Goal: Navigation & Orientation: Find specific page/section

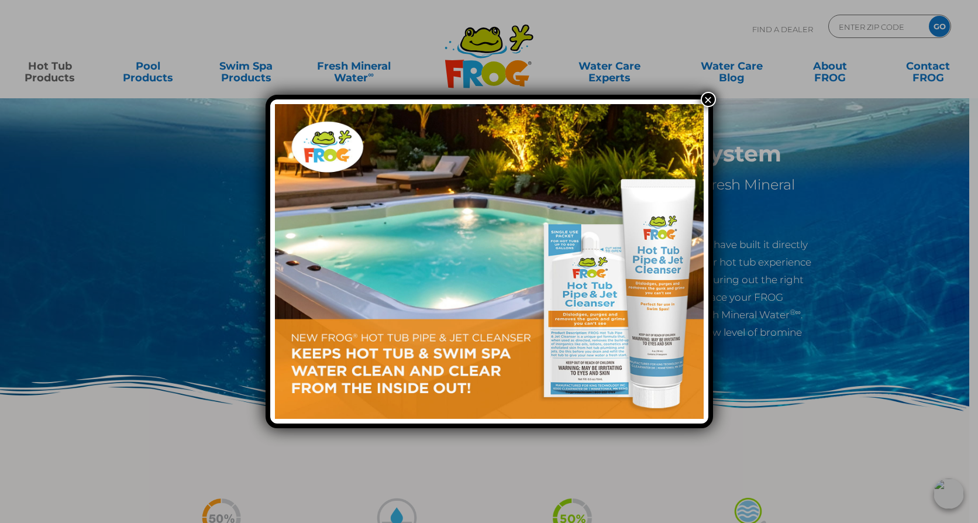
click at [709, 96] on button "×" at bounding box center [708, 99] width 15 height 15
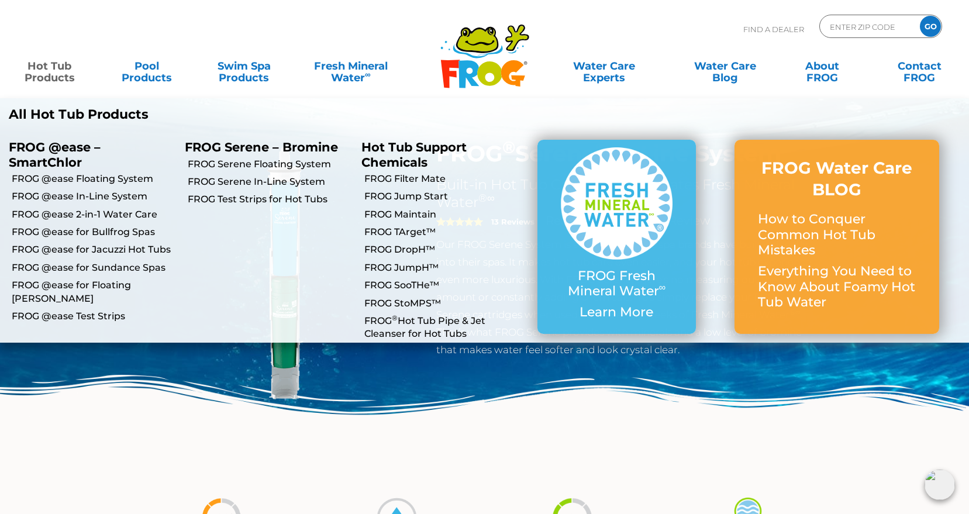
click at [46, 69] on link "Hot Tub Products" at bounding box center [49, 65] width 75 height 23
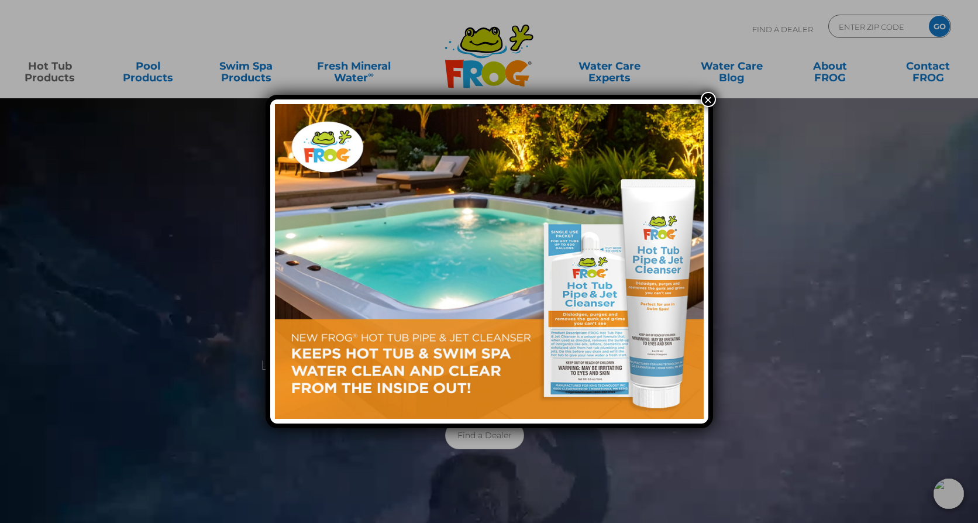
click at [705, 101] on button "×" at bounding box center [708, 99] width 15 height 15
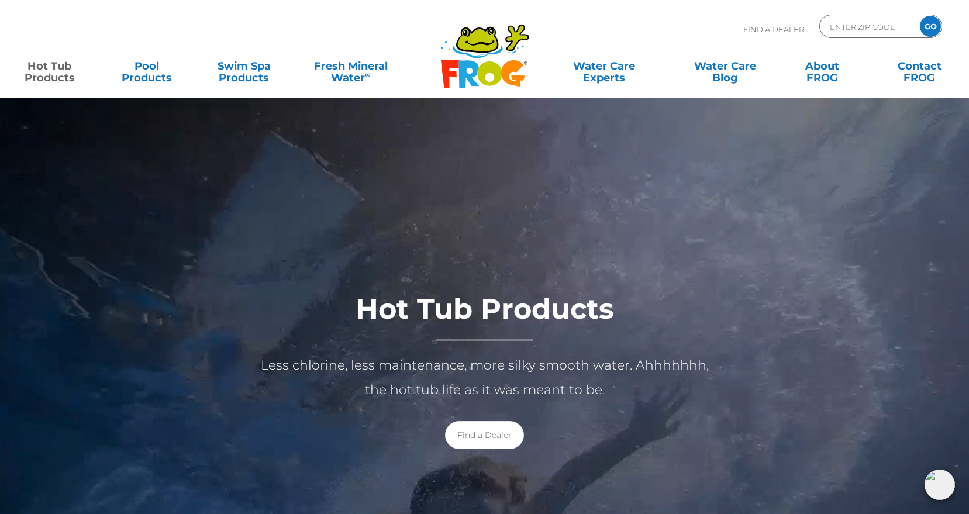
click at [52, 68] on link "Hot Tub Products" at bounding box center [49, 65] width 75 height 23
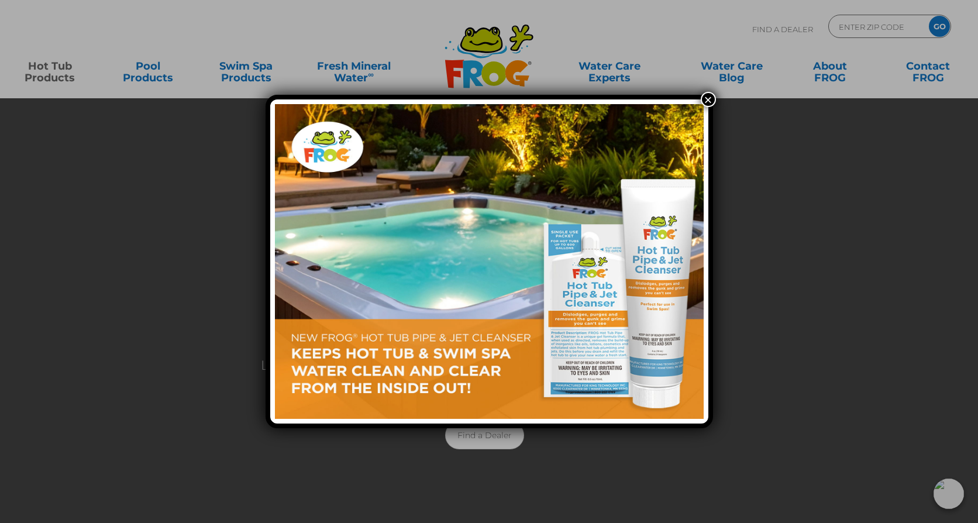
click at [711, 97] on button "×" at bounding box center [708, 99] width 15 height 15
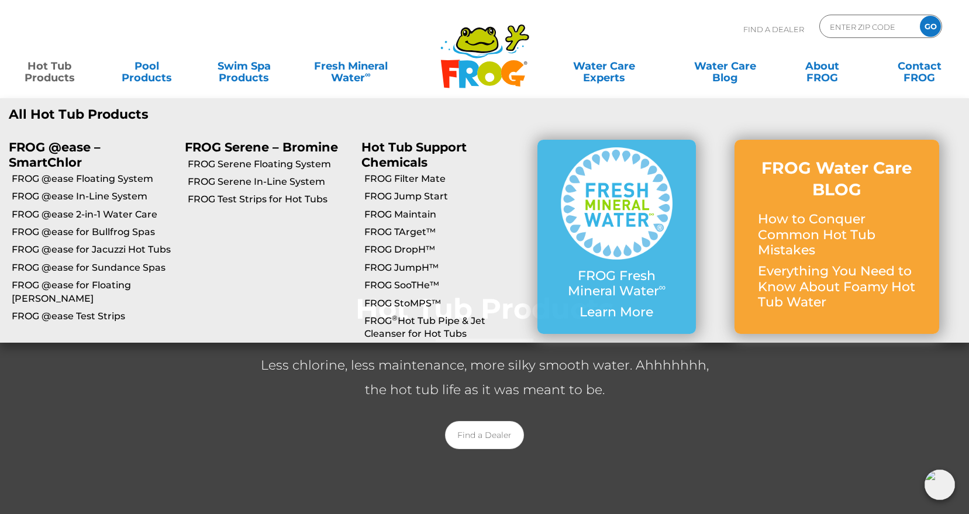
click at [54, 61] on link "Hot Tub Products" at bounding box center [49, 65] width 75 height 23
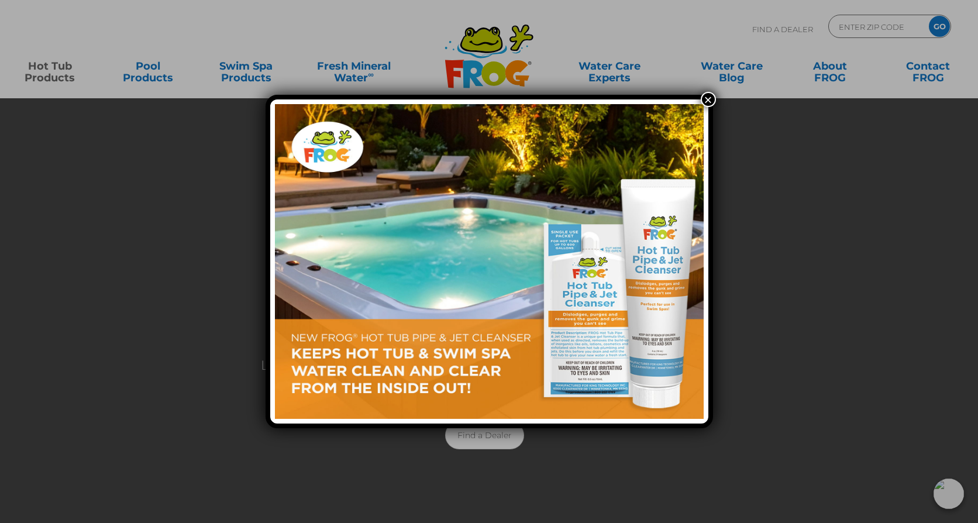
drag, startPoint x: 708, startPoint y: 97, endPoint x: 700, endPoint y: 99, distance: 8.0
click at [708, 98] on button "×" at bounding box center [708, 99] width 15 height 15
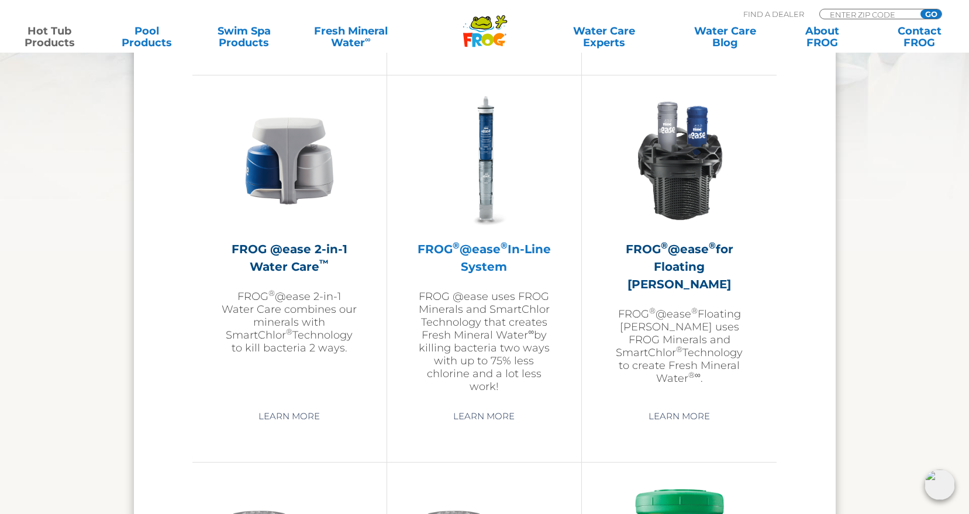
scroll to position [1754, 0]
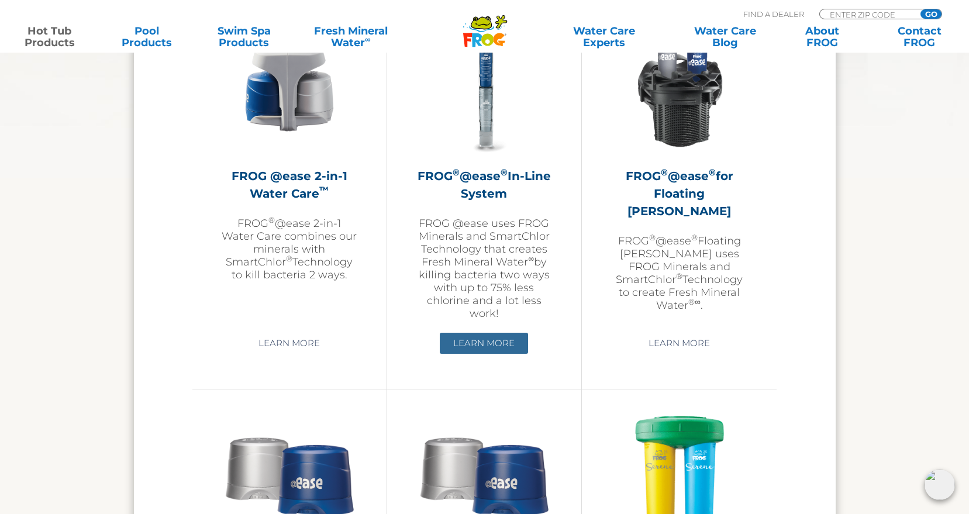
click at [480, 344] on link "Learn More" at bounding box center [484, 343] width 88 height 21
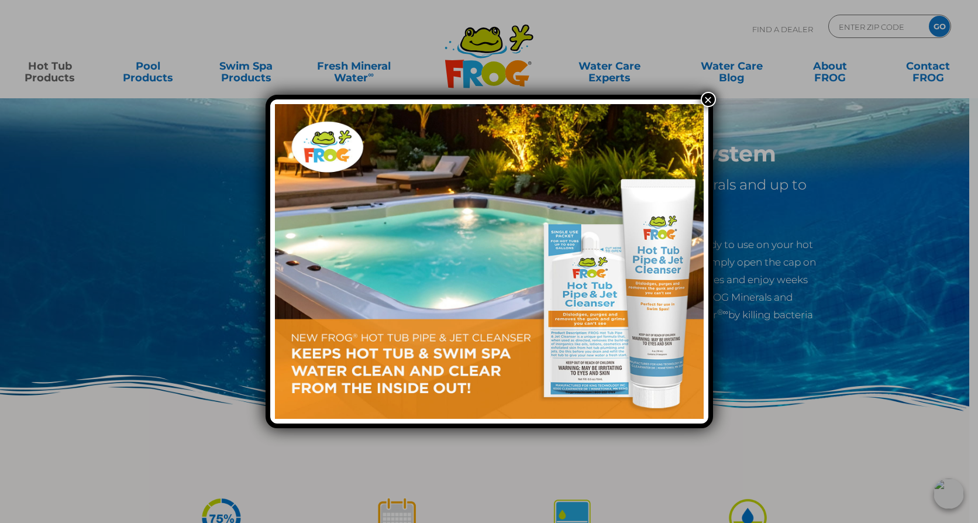
click at [709, 97] on button "×" at bounding box center [708, 99] width 15 height 15
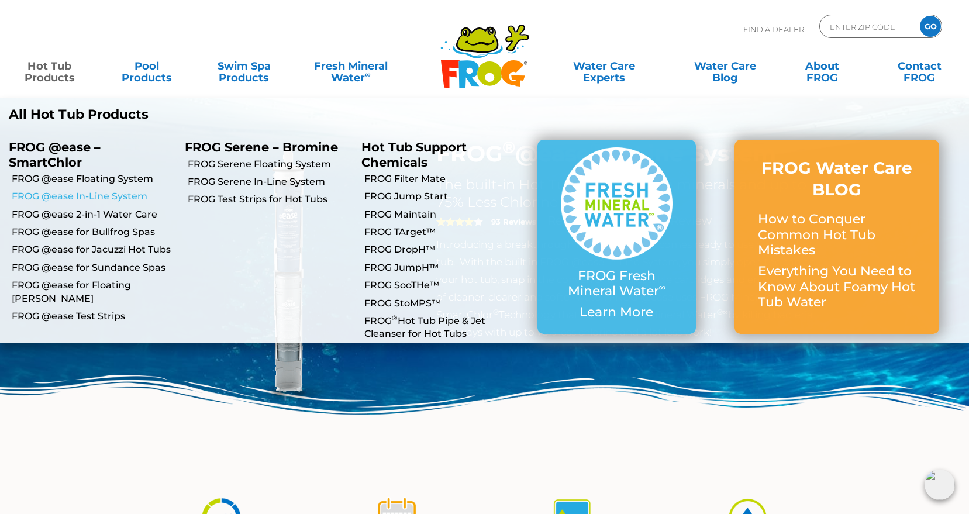
click at [60, 194] on link "FROG @ease In-Line System" at bounding box center [94, 196] width 164 height 13
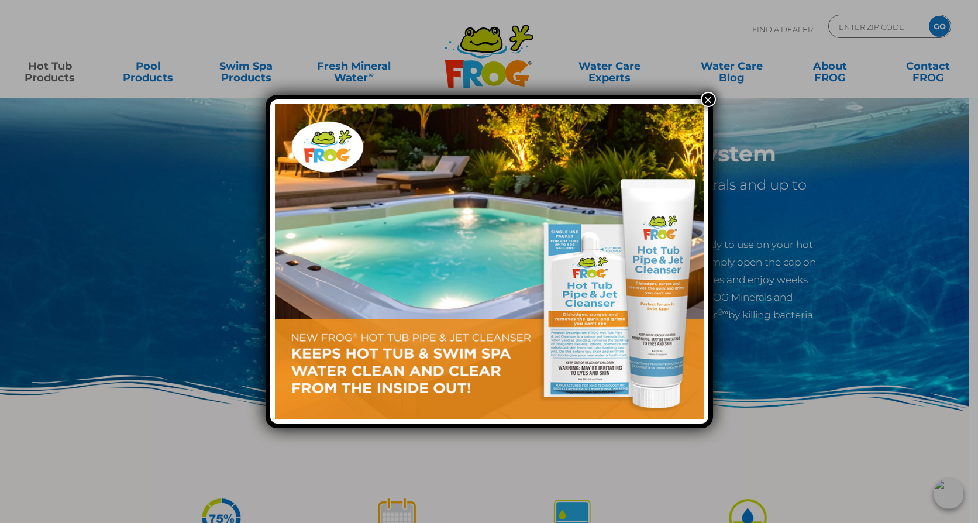
click at [708, 98] on button "×" at bounding box center [708, 99] width 15 height 15
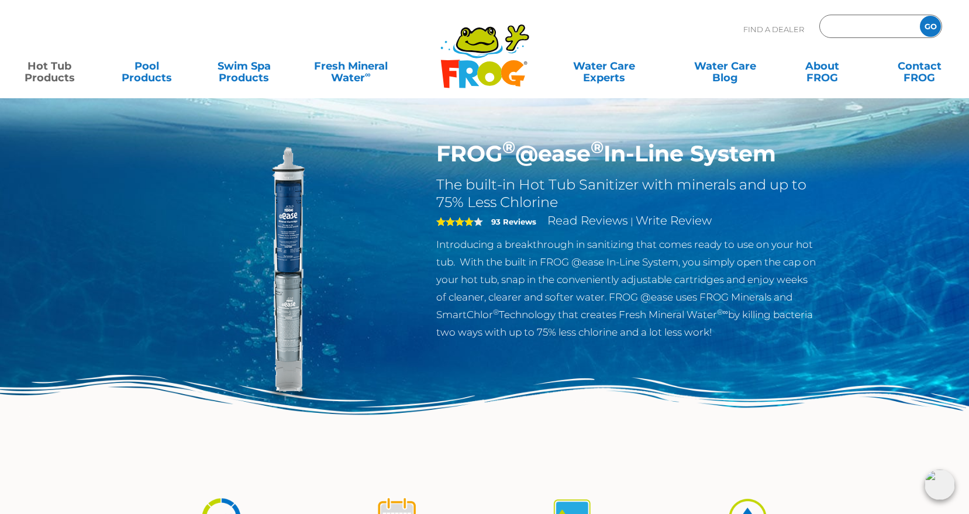
click at [853, 27] on input "Zip Code Form" at bounding box center [868, 26] width 79 height 17
type input "25260"
click at [934, 23] on input "GO" at bounding box center [930, 26] width 21 height 21
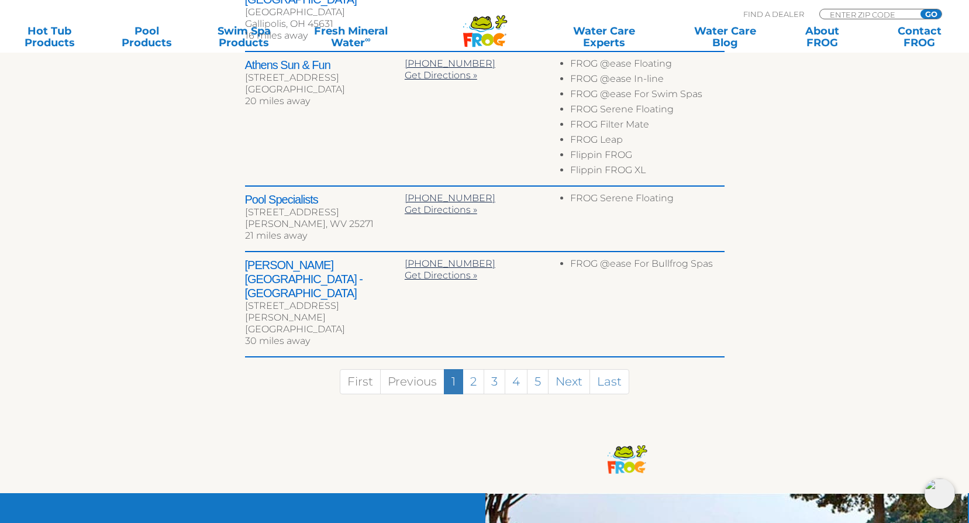
scroll to position [702, 0]
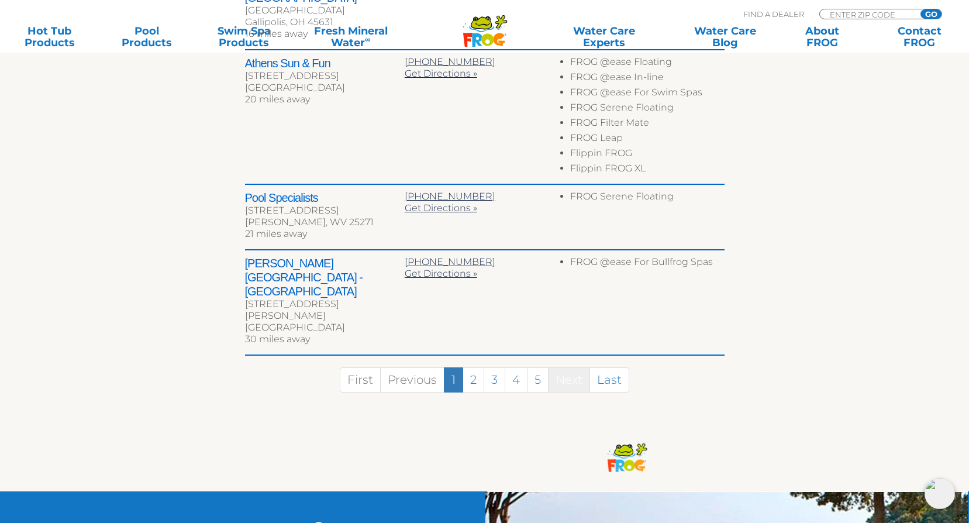
click at [567, 367] on link "Next" at bounding box center [569, 379] width 42 height 25
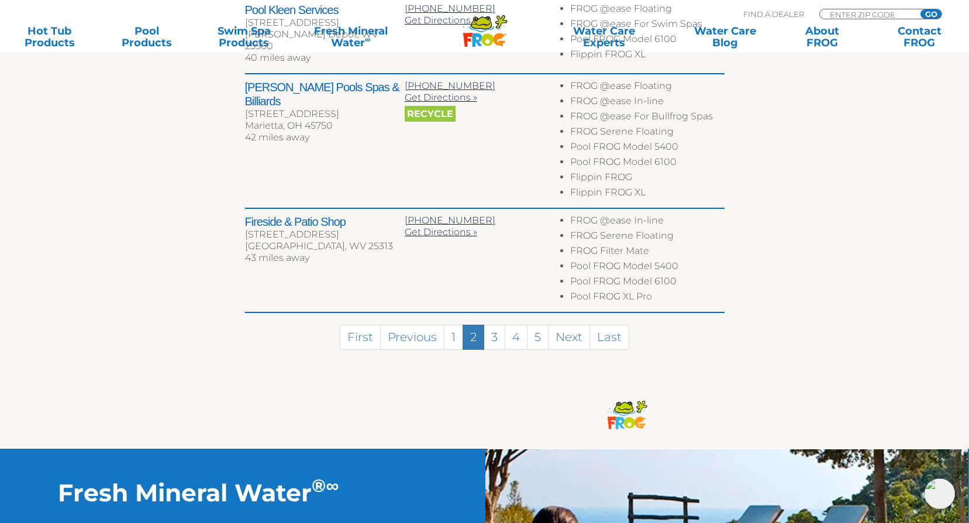
scroll to position [847, 0]
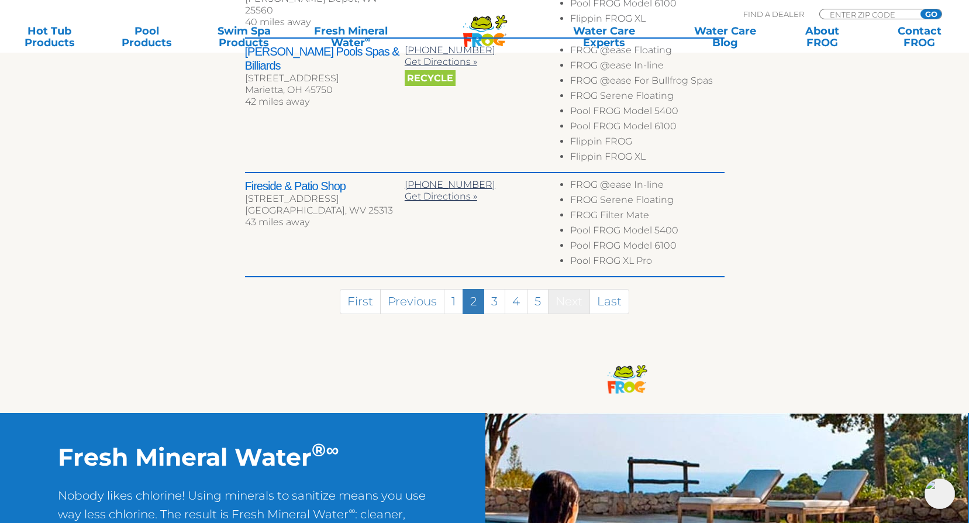
click at [571, 289] on link "Next" at bounding box center [569, 301] width 42 height 25
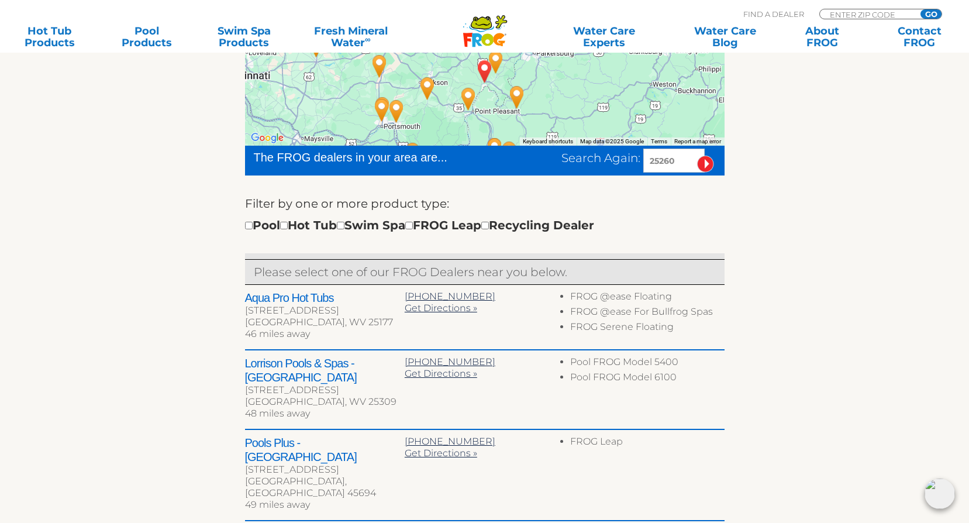
scroll to position [251, 0]
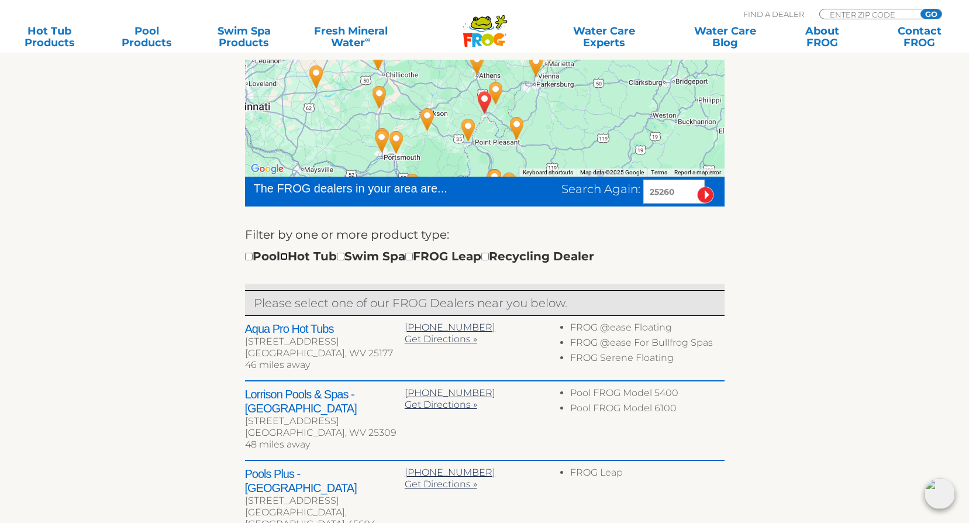
click at [288, 256] on input "checkbox" at bounding box center [284, 257] width 8 height 8
checkbox input "true"
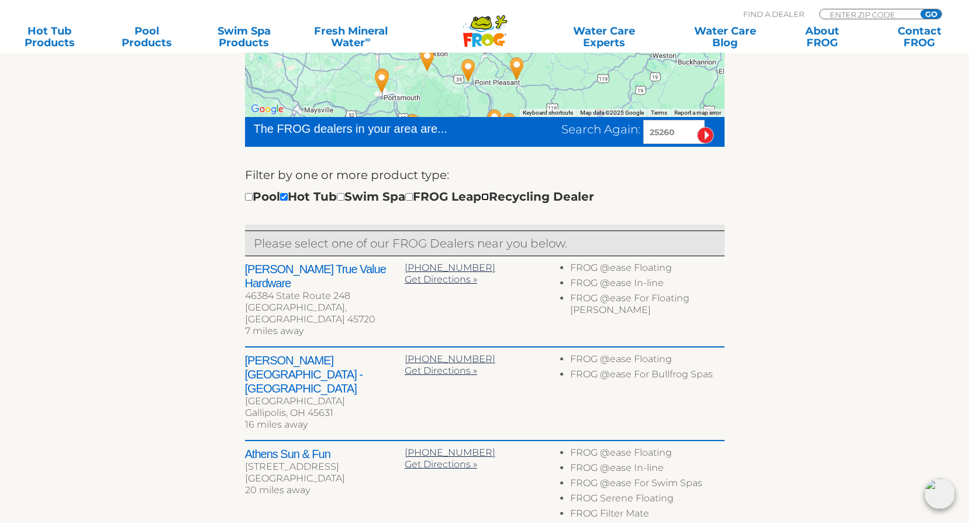
click at [489, 195] on input "checkbox" at bounding box center [485, 197] width 8 height 8
checkbox input "true"
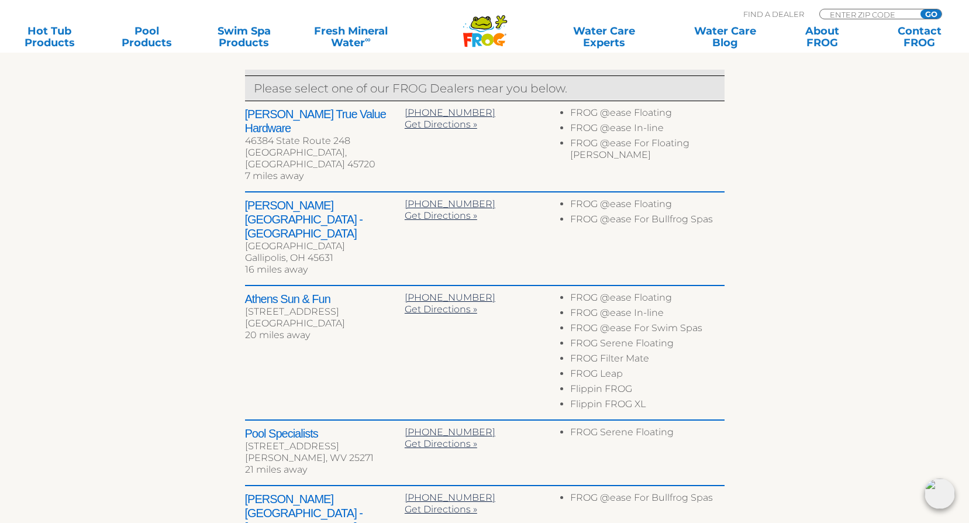
scroll to position [487, 0]
